Goal: Information Seeking & Learning: Find specific page/section

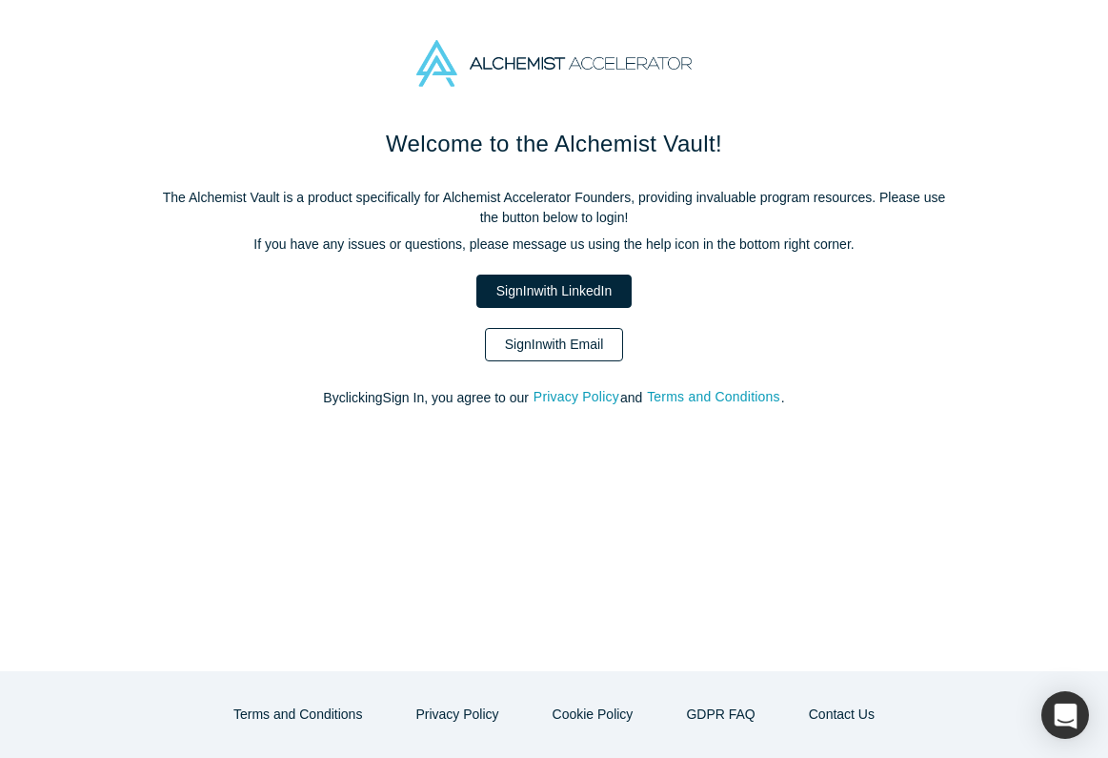
click at [518, 342] on link "Sign In with Email" at bounding box center [554, 344] width 139 height 33
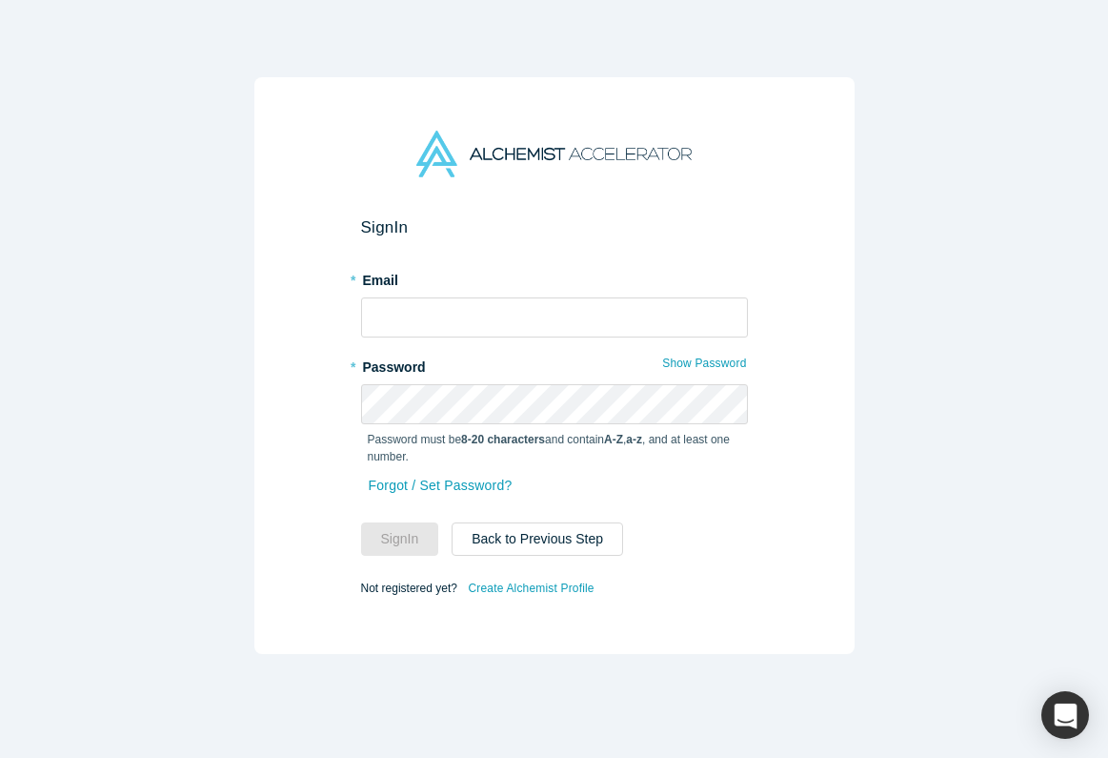
click at [476, 293] on div "* Email" at bounding box center [554, 300] width 387 height 73
click at [476, 324] on input "text" at bounding box center [554, 317] width 387 height 40
type input "[PERSON_NAME][EMAIL_ADDRESS][DOMAIN_NAME]"
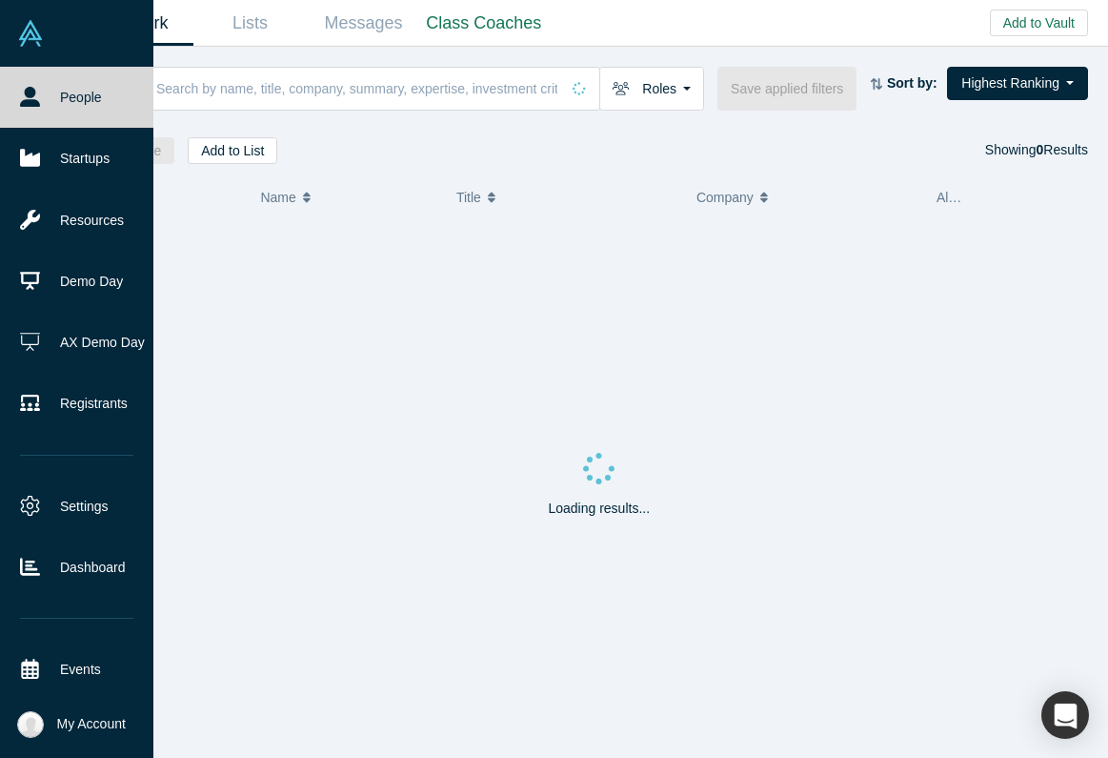
click at [48, 83] on link "People" at bounding box center [76, 97] width 153 height 61
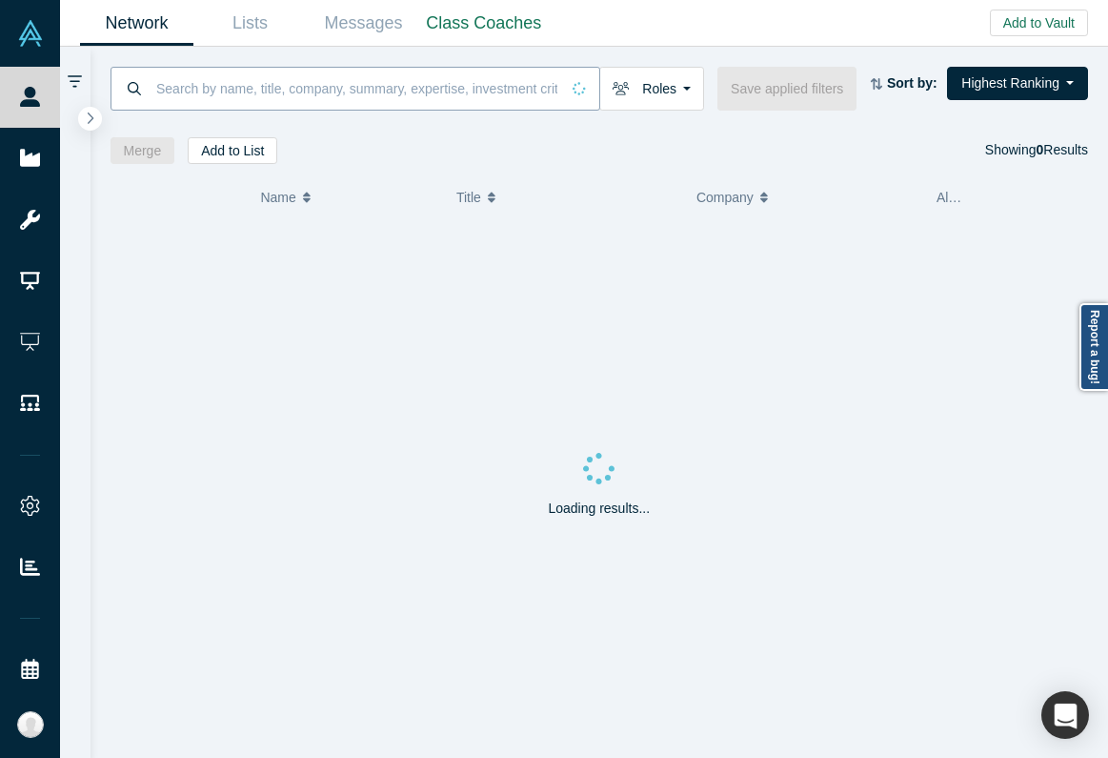
click at [244, 86] on input at bounding box center [356, 88] width 405 height 45
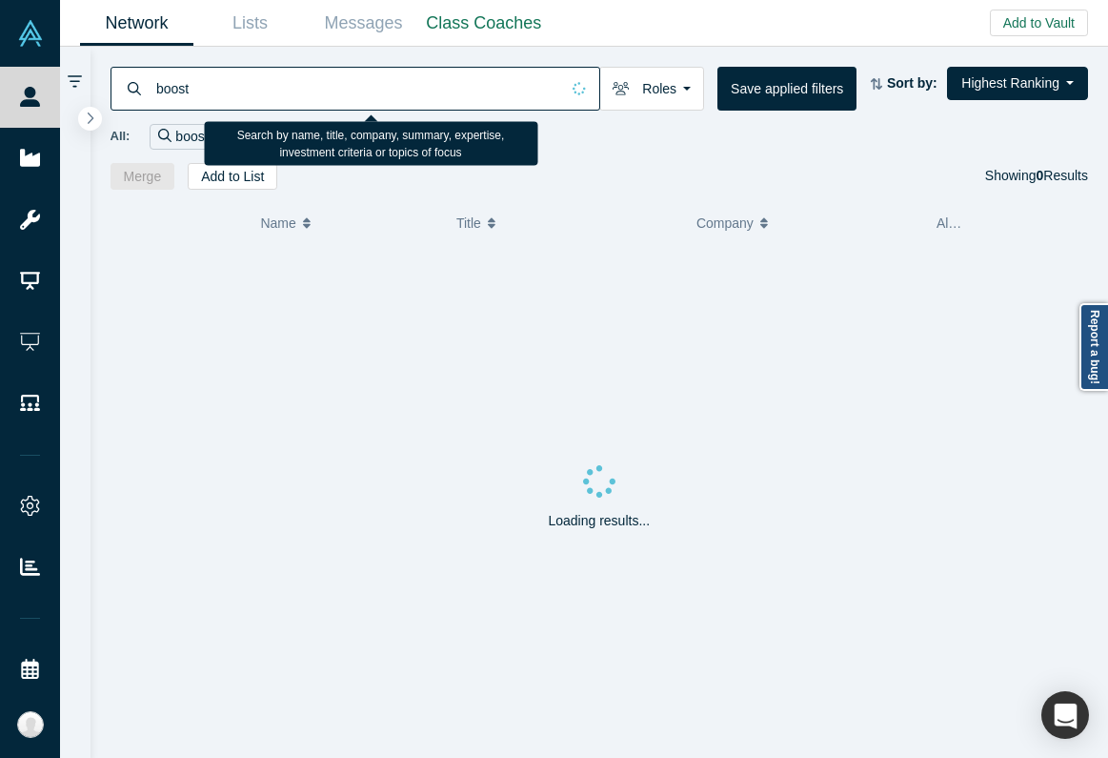
type input "boost"
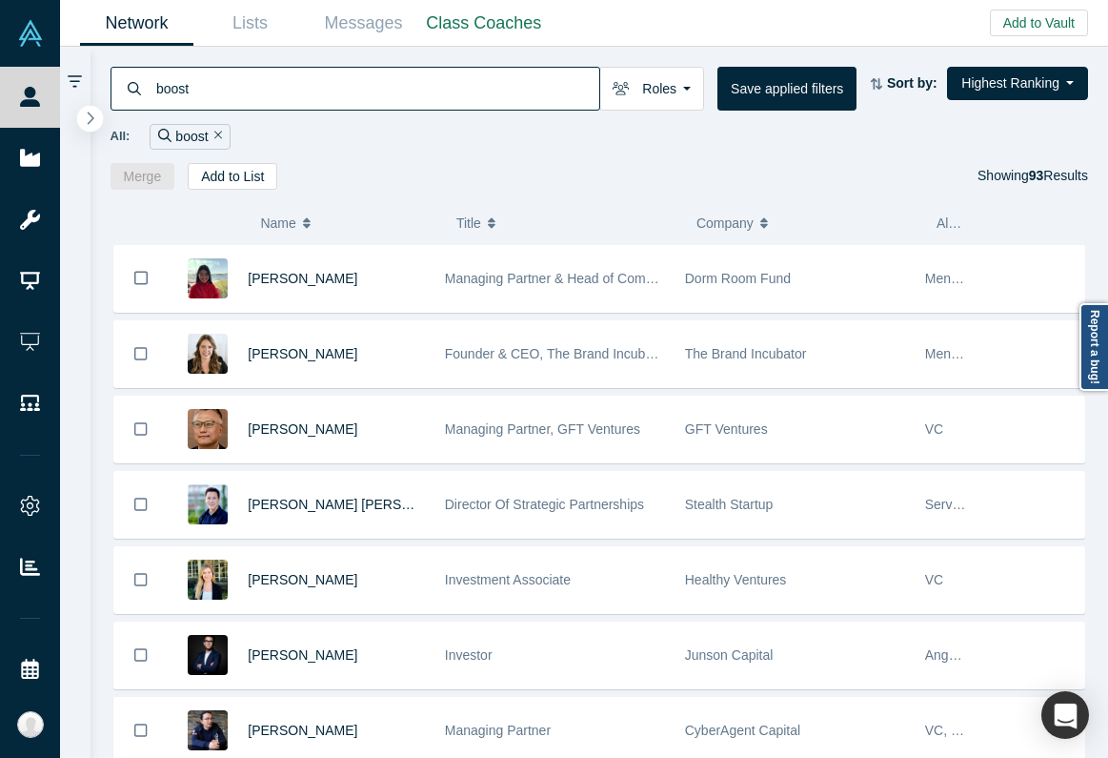
click at [90, 119] on icon "button" at bounding box center [91, 118] width 10 height 14
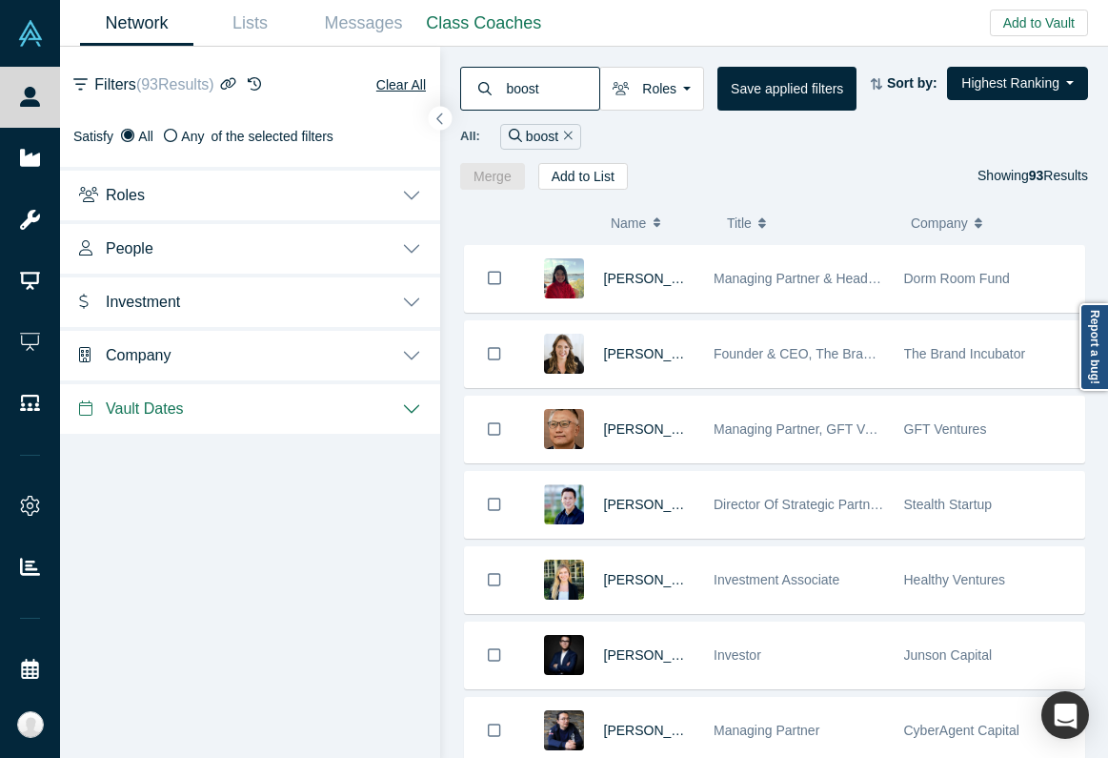
click at [960, 217] on span "Company" at bounding box center [939, 223] width 57 height 40
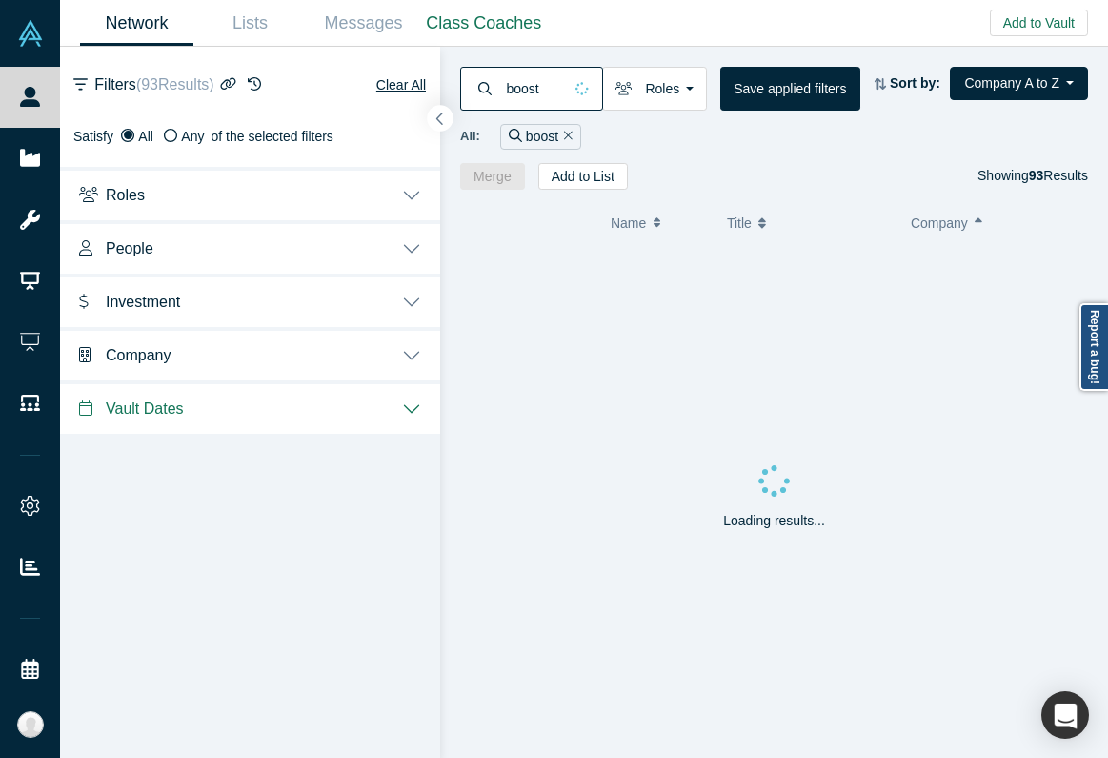
click at [444, 118] on icon "button" at bounding box center [440, 118] width 10 height 14
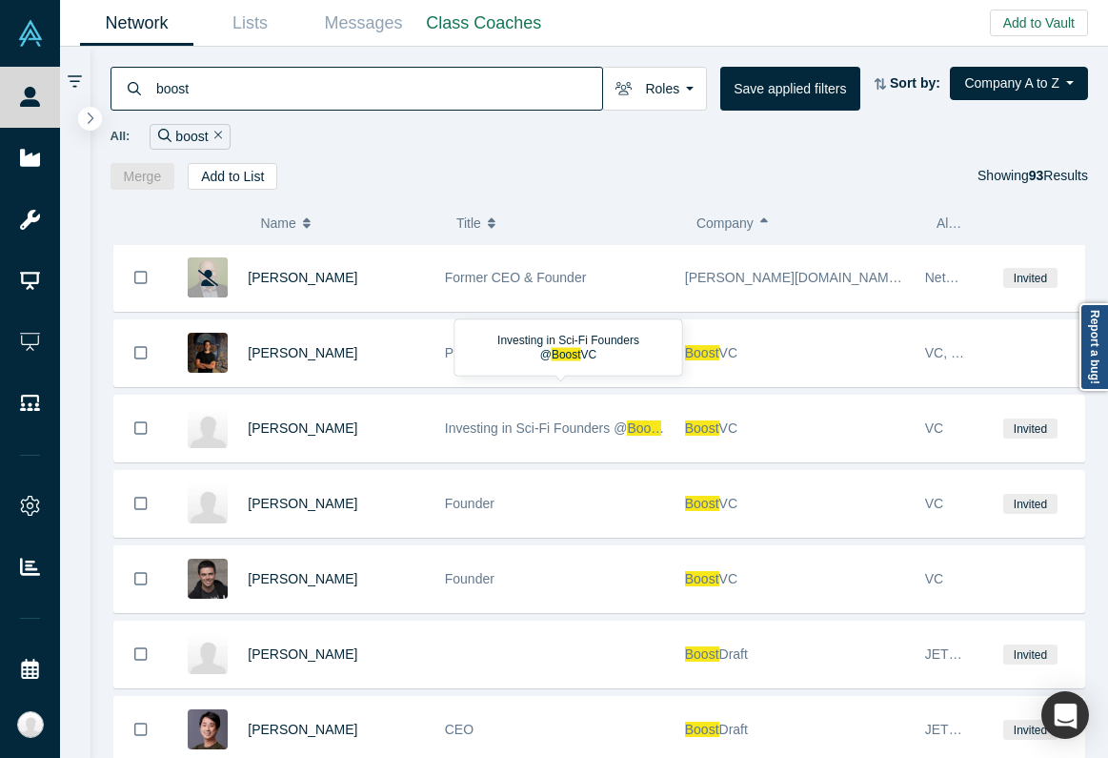
scroll to position [992, 0]
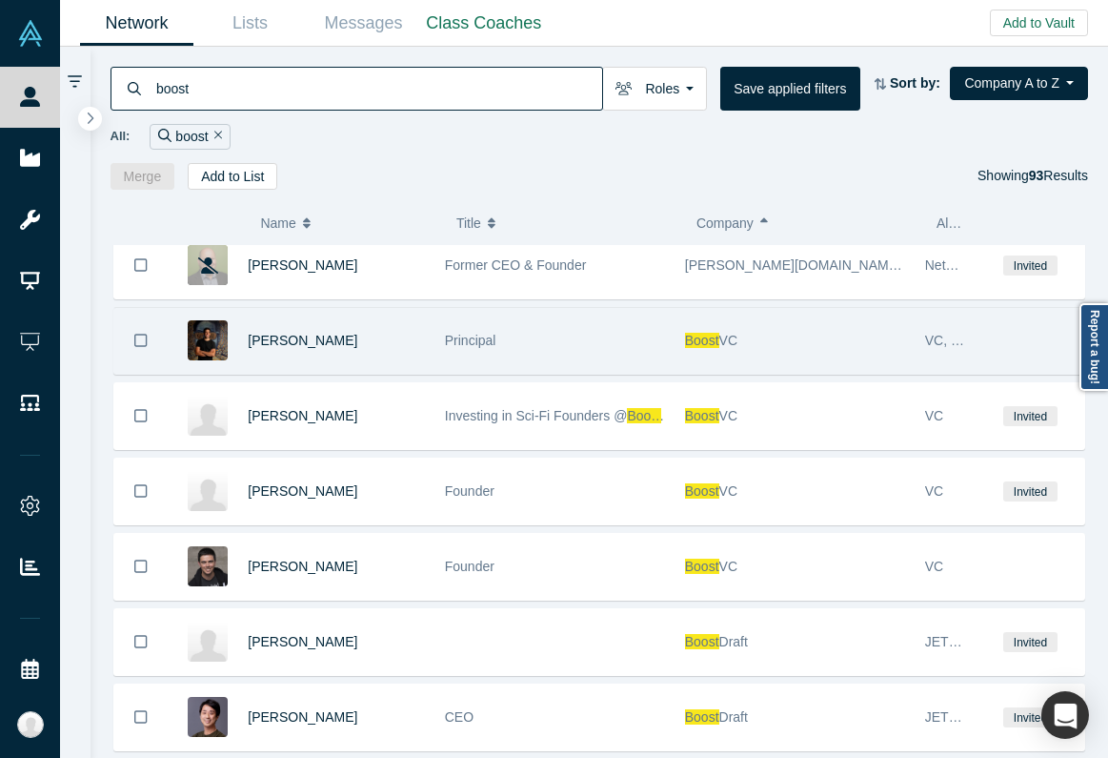
click at [472, 362] on div "Principal" at bounding box center [555, 341] width 220 height 66
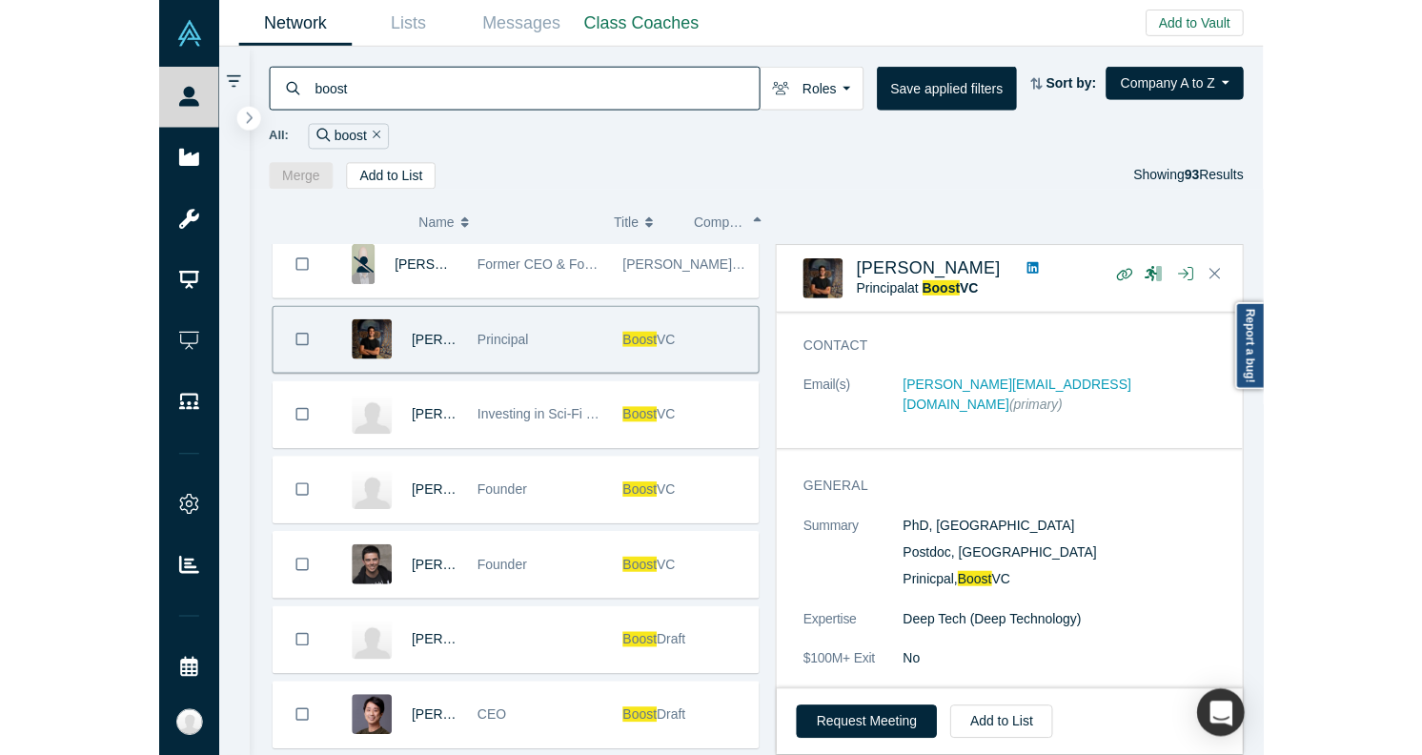
scroll to position [71, 0]
